Goal: Communication & Community: Answer question/provide support

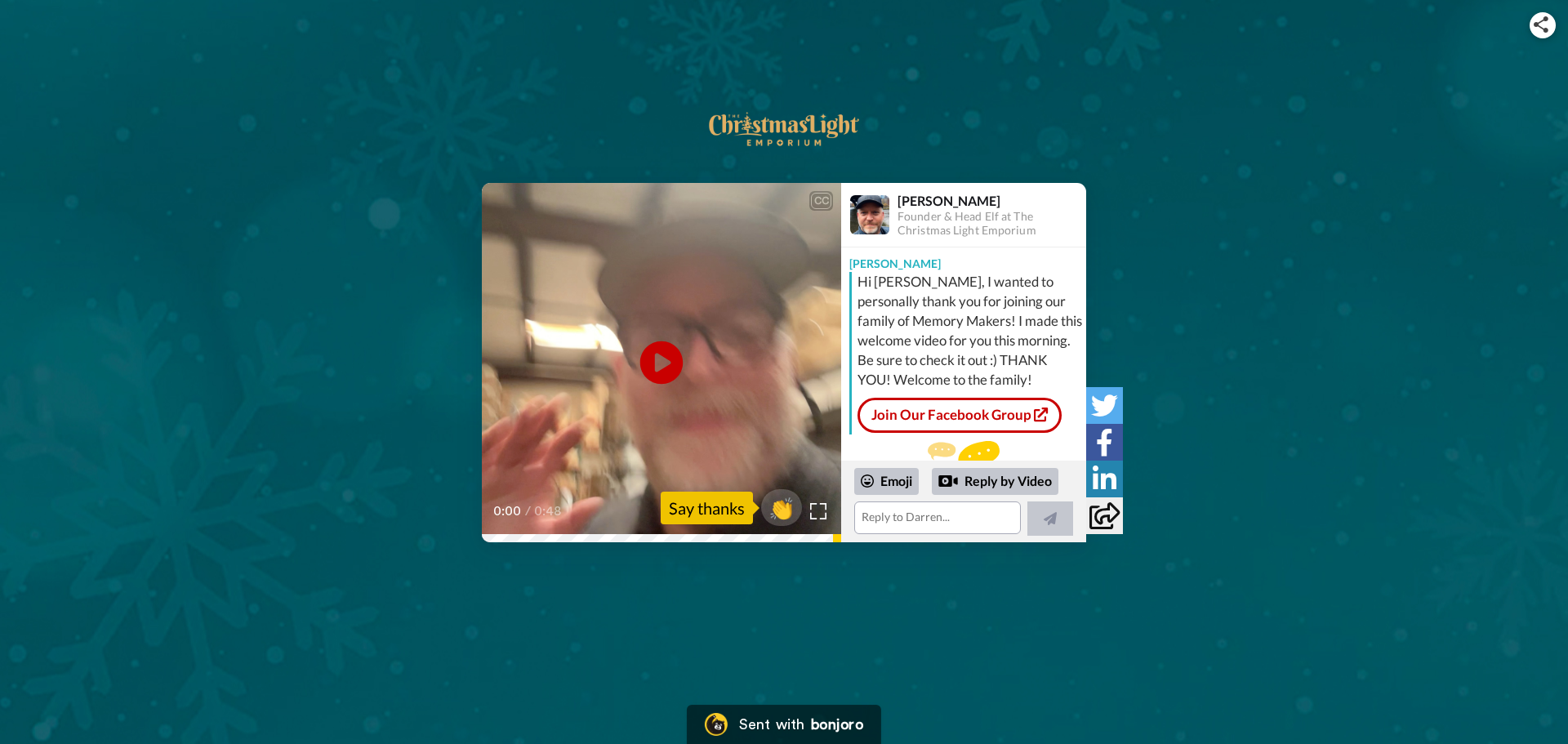
click at [660, 362] on icon "Play/Pause" at bounding box center [662, 363] width 44 height 77
click at [895, 516] on textarea at bounding box center [937, 518] width 167 height 33
click at [783, 503] on span "👏" at bounding box center [782, 508] width 52 height 33
click at [893, 516] on textarea "👏" at bounding box center [937, 518] width 167 height 33
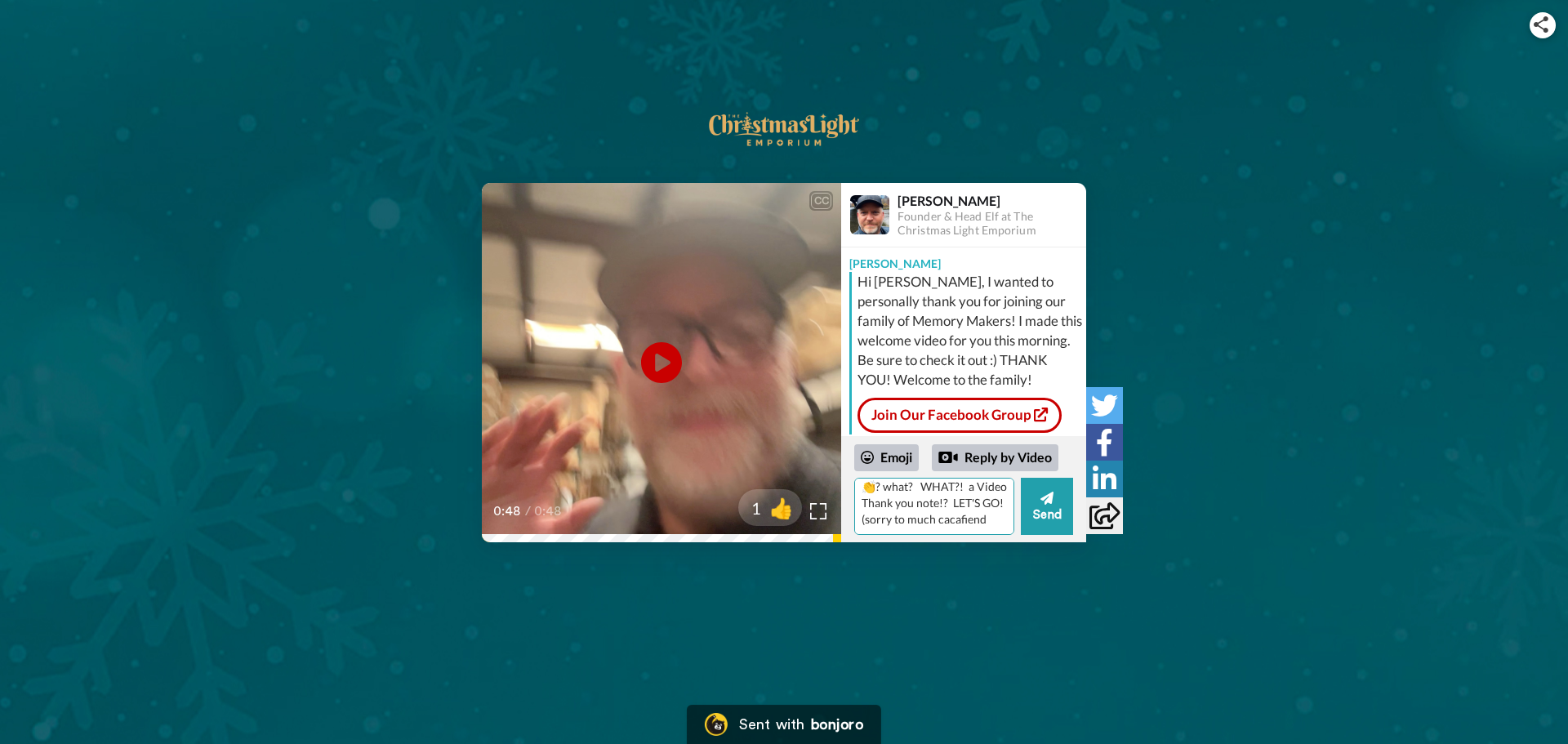
scroll to position [23, 0]
drag, startPoint x: 872, startPoint y: 523, endPoint x: 857, endPoint y: 515, distance: 17.0
click at [852, 515] on div "Emoji Reply by Video 👏? what? WHAT?! a Video Thank you note!? LET'S GO! (sorry …" at bounding box center [964, 488] width 245 height 106
click at [935, 530] on textarea "👏? what? WHAT?! a Video Thank you note!? LET'S GO! (sorry to much cacafiend" at bounding box center [934, 506] width 160 height 58
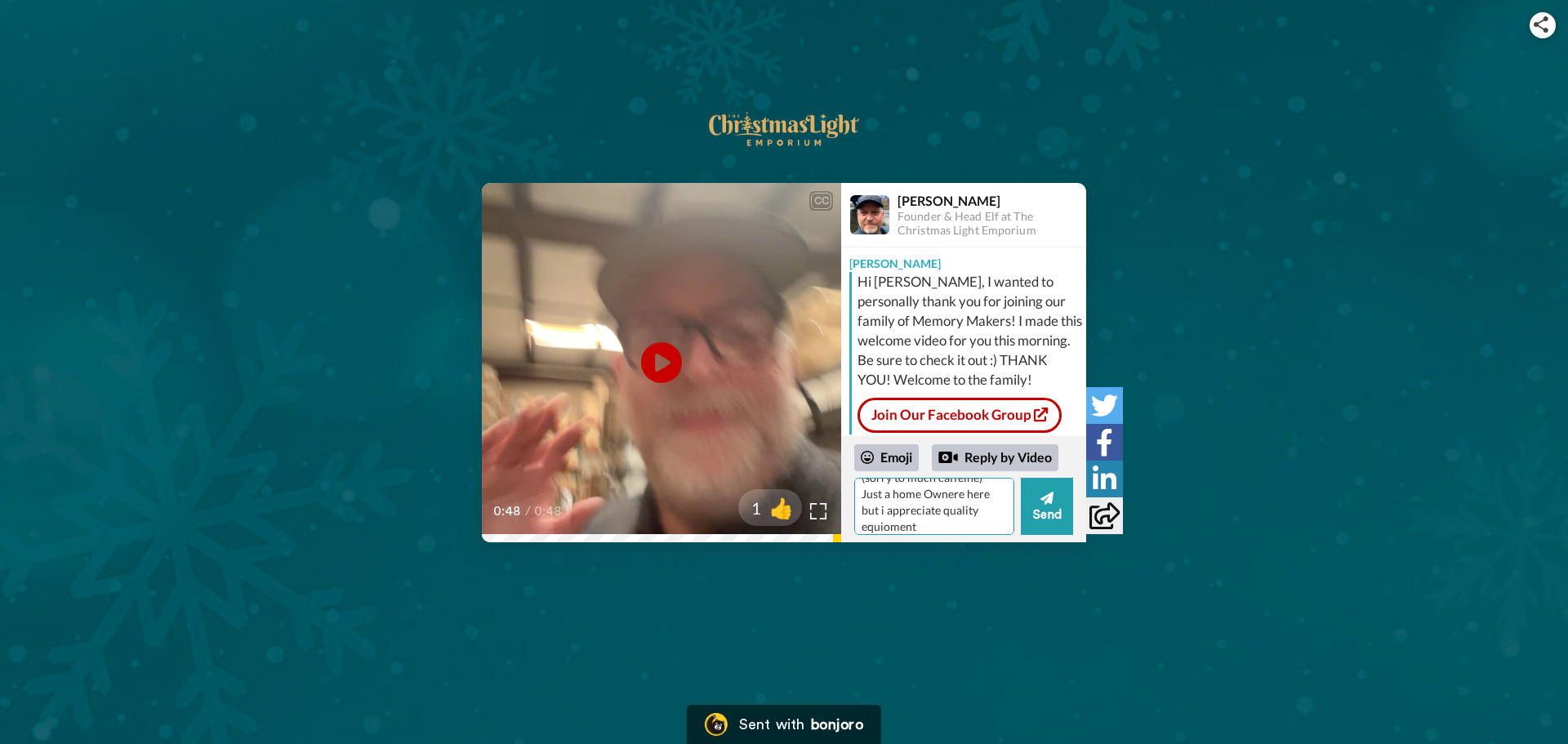
click at [887, 513] on textarea "👏? what? WHAT?! a Video Thank you note!? LET'S GO! (sorry to much caffeine) Jus…" at bounding box center [934, 506] width 160 height 58
click at [900, 511] on textarea "👏? what? WHAT?! a Video Thank you note!? LET'S GO! (sorry to much caffeine) Jus…" at bounding box center [934, 506] width 160 height 58
type textarea "👏? what? WHAT?! a Video Thank you note!? LET'S GO! (sorry to much caffeine) Jus…"
click at [1048, 527] on button "Send" at bounding box center [1047, 506] width 53 height 58
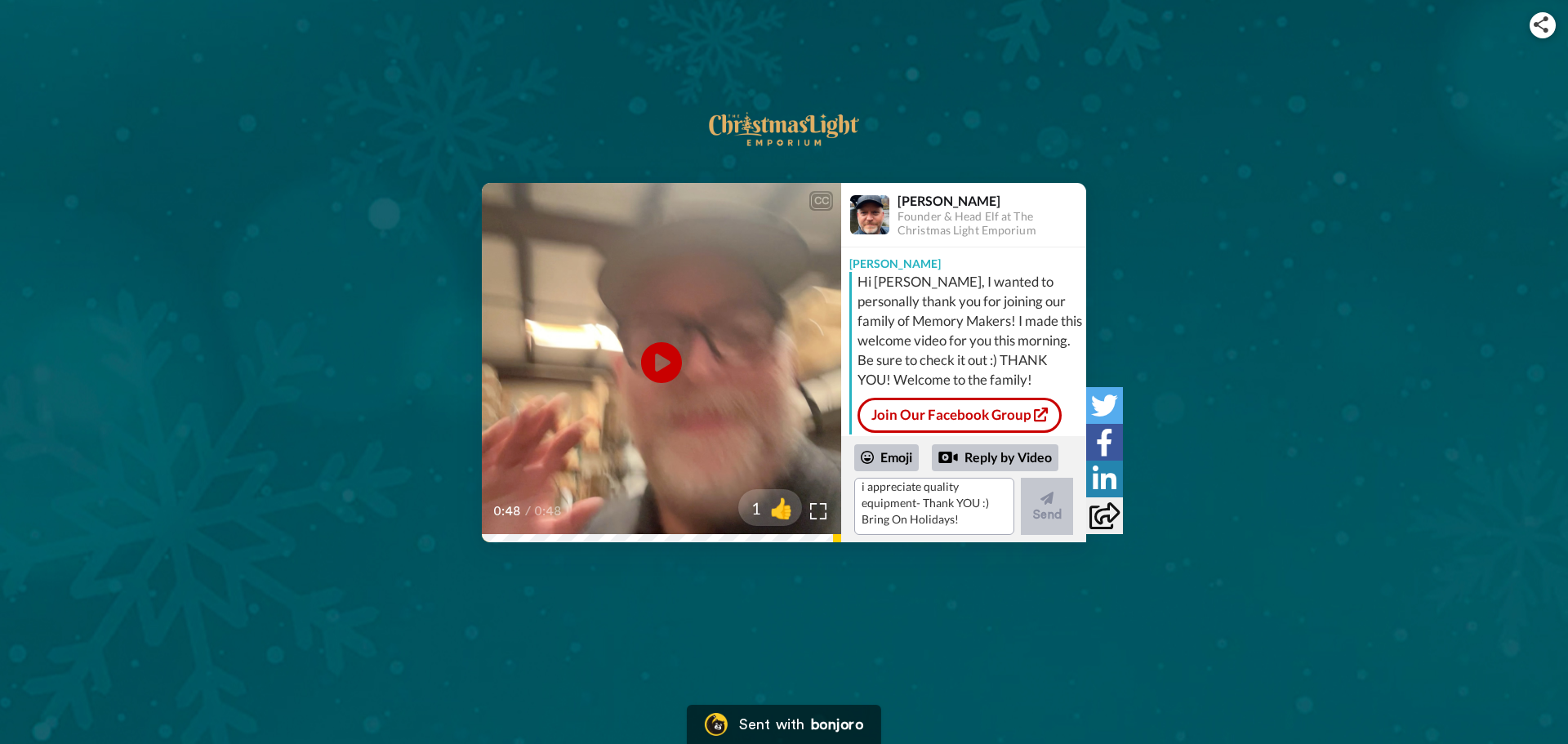
scroll to position [0, 0]
